Goal: Transaction & Acquisition: Subscribe to service/newsletter

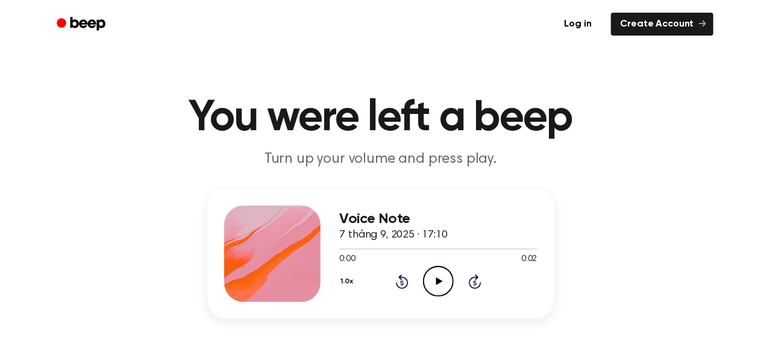
click at [436, 291] on icon "Play Audio" at bounding box center [438, 281] width 31 height 31
click at [422, 202] on div "Voice Note 7 tháng 9, 2025 · 17:10 0:02 0:02 Your browser does not support the …" at bounding box center [380, 254] width 347 height 130
click at [396, 237] on span "7 tháng 9, 2025 · 17:10" at bounding box center [394, 235] width 108 height 11
click at [396, 218] on h3 "Voice Note" at bounding box center [439, 219] width 198 height 16
drag, startPoint x: 411, startPoint y: 218, endPoint x: 388, endPoint y: 217, distance: 22.9
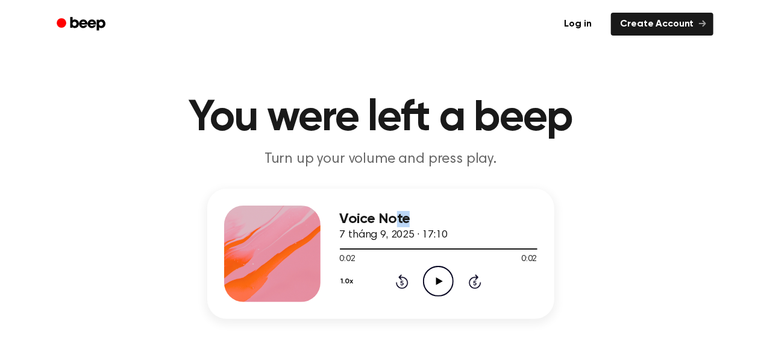
click at [390, 218] on h3 "Voice Note" at bounding box center [439, 219] width 198 height 16
drag, startPoint x: 378, startPoint y: 217, endPoint x: 363, endPoint y: 216, distance: 14.5
click at [363, 216] on h3 "Voice Note" at bounding box center [439, 219] width 198 height 16
click at [426, 217] on h3 "Voice Note" at bounding box center [439, 219] width 198 height 16
click at [429, 227] on div "Voice Note 7 tháng 9, 2025 · 17:10" at bounding box center [439, 227] width 198 height 33
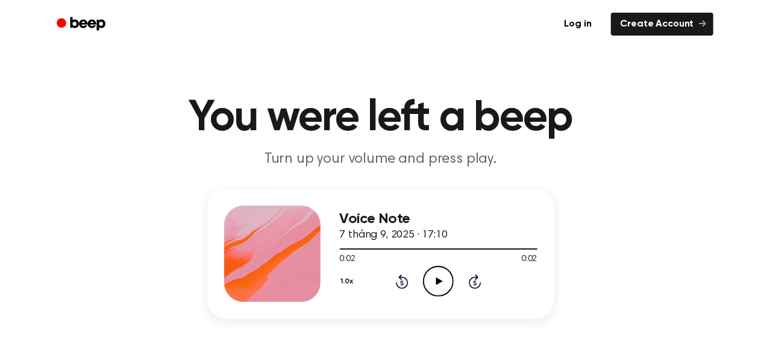
click at [439, 271] on icon "Play Audio" at bounding box center [438, 281] width 31 height 31
click at [439, 271] on icon "Pause Audio" at bounding box center [438, 281] width 31 height 31
click at [600, 23] on link "Log in" at bounding box center [577, 24] width 51 height 28
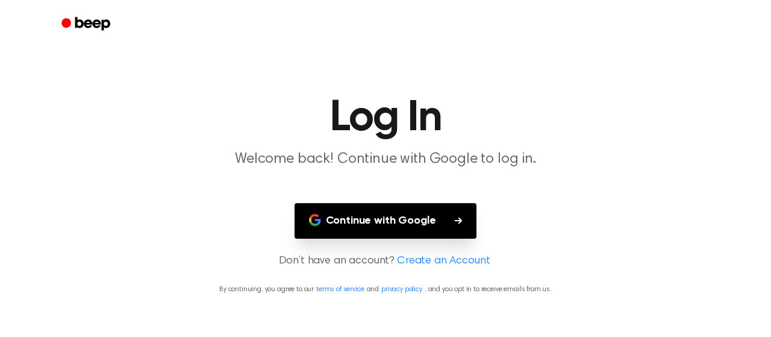
click at [405, 213] on button "Continue with Google" at bounding box center [386, 221] width 183 height 36
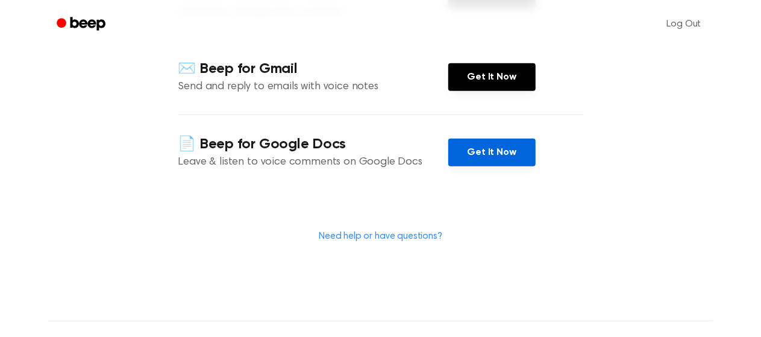
scroll to position [120, 0]
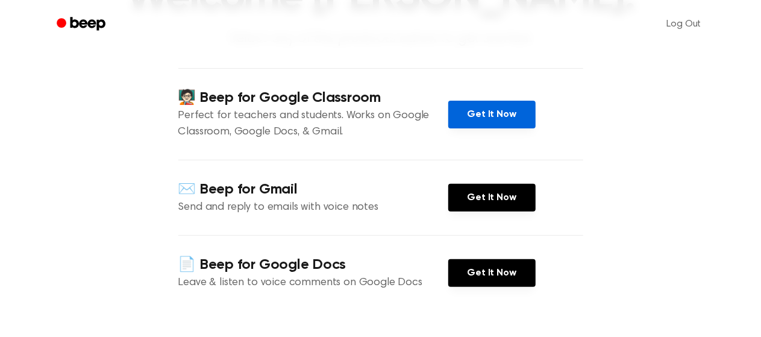
click at [475, 108] on link "Get It Now" at bounding box center [491, 115] width 87 height 28
